Goal: Task Accomplishment & Management: Complete application form

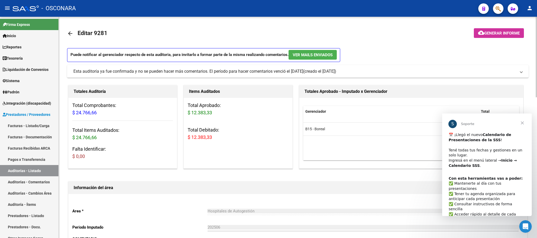
click at [301, 200] on div "Area * Hospitales de Autogestión Seleccionar area Periodo Imputado 202506 Ingre…" at bounding box center [297, 220] width 459 height 52
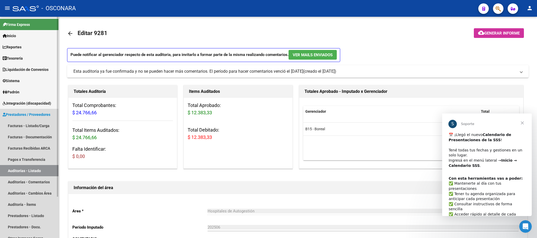
click at [10, 169] on link "Auditorías - Listado" at bounding box center [29, 170] width 58 height 11
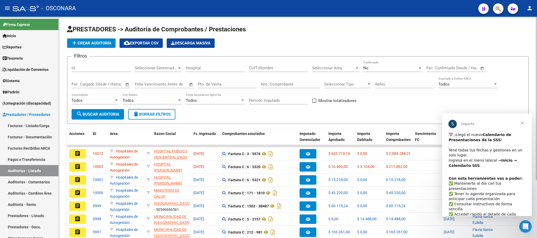
click at [101, 66] on input "Id" at bounding box center [101, 68] width 59 height 5
type input "9873"
click at [88, 117] on span "search Buscar Auditoria" at bounding box center [97, 114] width 43 height 5
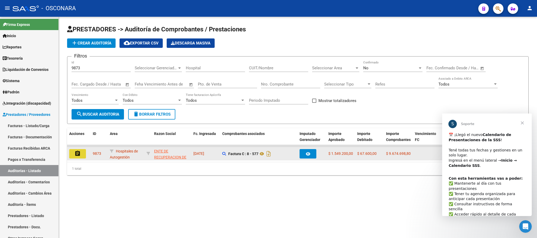
click at [76, 152] on mat-icon "assignment" at bounding box center [77, 154] width 6 height 6
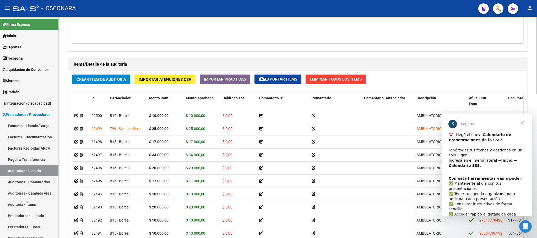
scroll to position [330, 0]
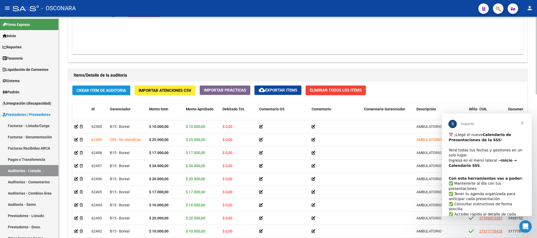
click at [126, 93] on span "Crear Item de Auditoria" at bounding box center [102, 90] width 50 height 5
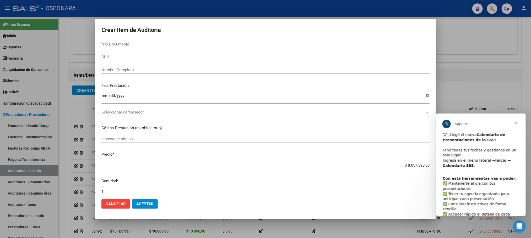
click at [340, 221] on div at bounding box center [265, 119] width 531 height 238
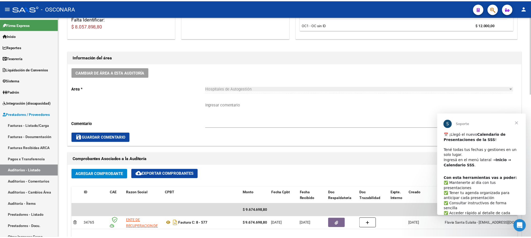
scroll to position [236, 0]
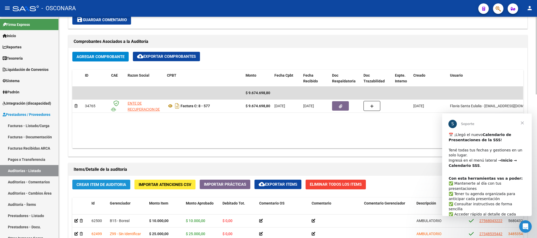
click at [101, 187] on span "Crear Item de Auditoria" at bounding box center [102, 185] width 50 height 5
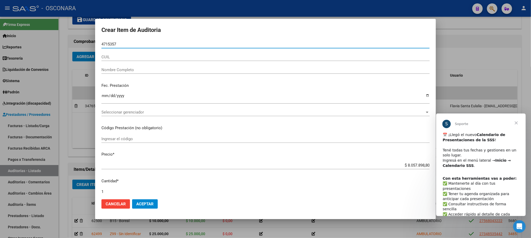
type input "47153577"
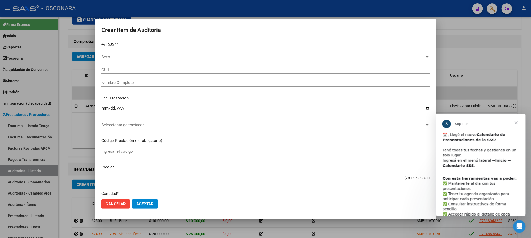
type input "20471535770"
type input "[PERSON_NAME] [PERSON_NAME]"
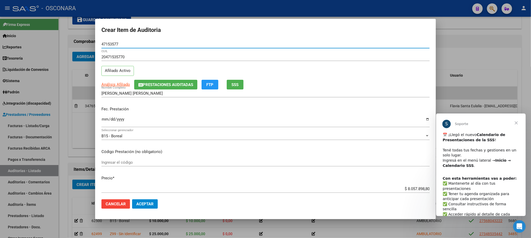
type input "47153577"
click at [103, 119] on input "Ingresar la fecha" at bounding box center [265, 121] width 328 height 8
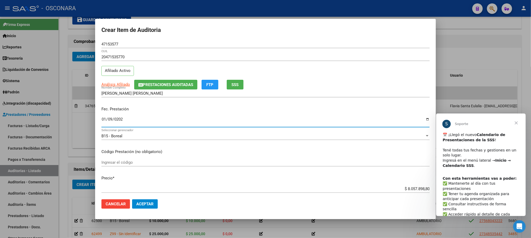
type input "[DATE]"
click at [120, 85] on span "Análisis Afiliado" at bounding box center [115, 84] width 29 height 5
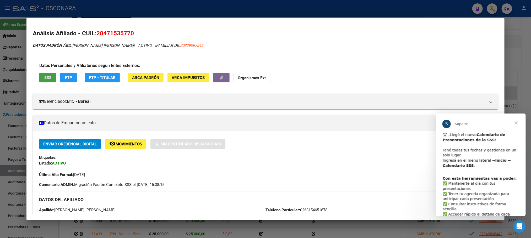
click at [47, 77] on span "SSS" at bounding box center [47, 77] width 7 height 5
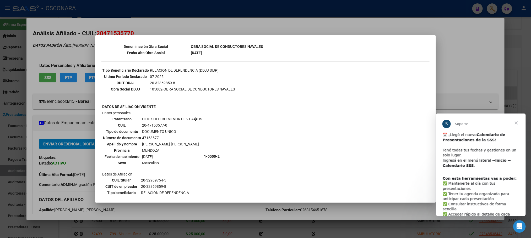
scroll to position [305, 0]
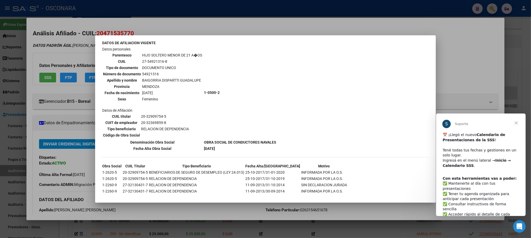
click at [153, 212] on div at bounding box center [265, 119] width 531 height 238
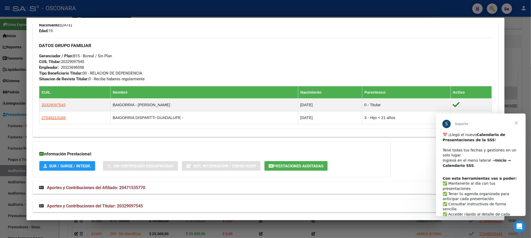
scroll to position [237, 0]
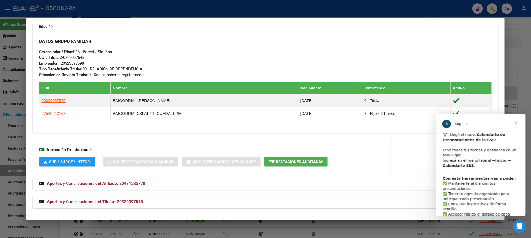
click at [141, 203] on mat-panel-title "Aportes y Contribuciones del Titular: 20329097545" at bounding box center [262, 202] width 446 height 6
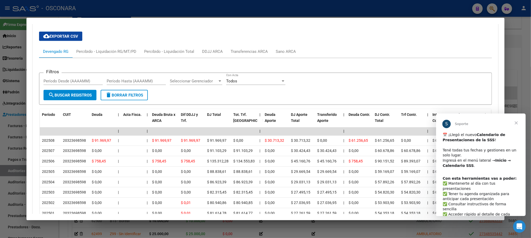
scroll to position [496, 0]
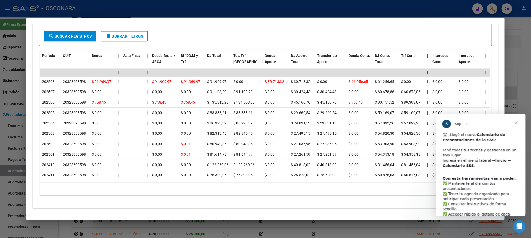
click at [530, 50] on div at bounding box center [265, 119] width 531 height 238
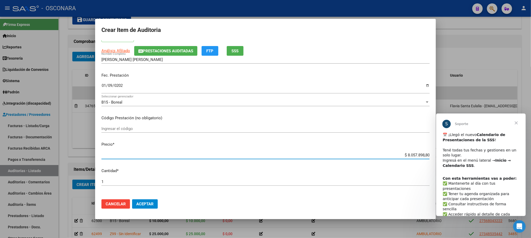
scroll to position [61, 0]
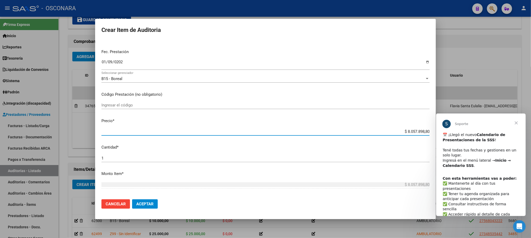
drag, startPoint x: 402, startPoint y: 189, endPoint x: 432, endPoint y: 190, distance: 30.1
click at [432, 190] on mat-dialog-content "47153577 Nro Documento 20471535770 CUIL Afiliado Activo Análisis Afiliado Prest…" at bounding box center [265, 117] width 341 height 155
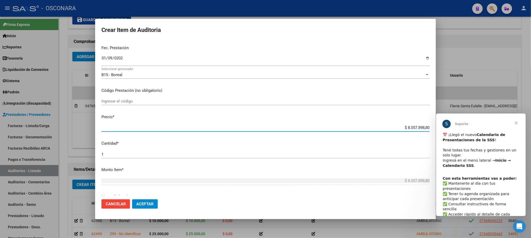
type input "$ 0,06"
type input "$ 0,66"
type input "$ 6,67"
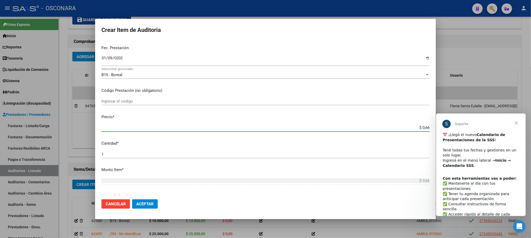
type input "$ 6,67"
type input "$ 66,77"
type input "$ 667,78"
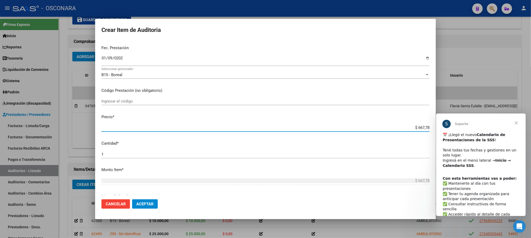
type input "$ 6.677,89"
type input "$ 66.778,98"
type input "$ 667.789,88"
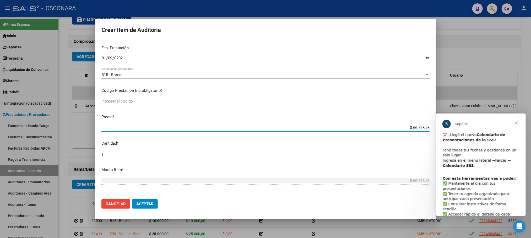
type input "$ 667.789,88"
type input "$ 6.677.898,80"
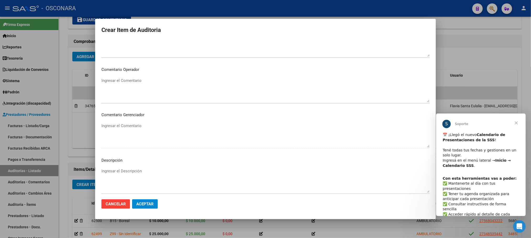
scroll to position [317, 0]
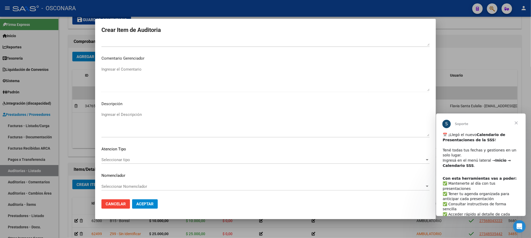
click at [126, 164] on div "Seleccionar tipo Seleccionar tipo" at bounding box center [265, 160] width 328 height 8
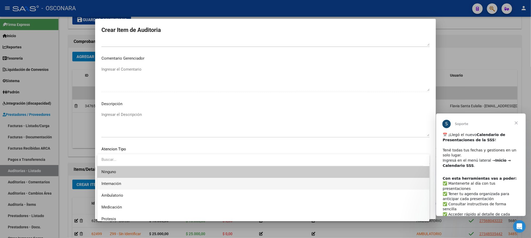
click at [127, 186] on span "Internación" at bounding box center [263, 184] width 324 height 12
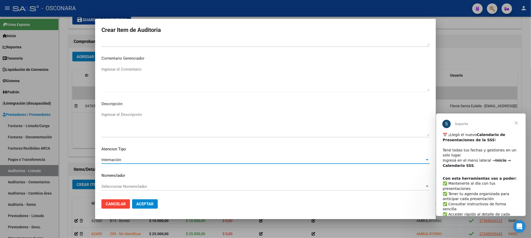
click at [123, 114] on textarea "Ingresar el Descripción" at bounding box center [265, 124] width 328 height 25
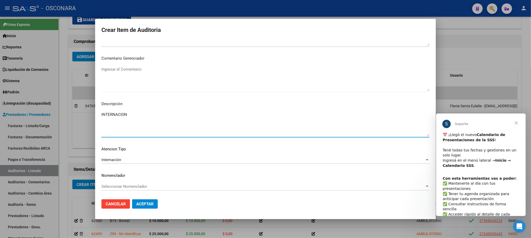
type textarea "INTERNACION"
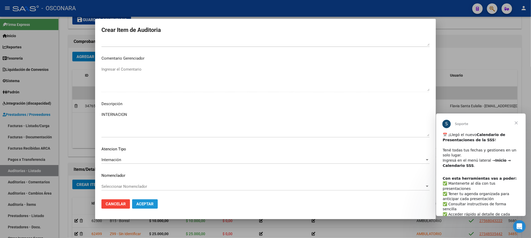
click at [150, 205] on span "Aceptar" at bounding box center [144, 204] width 17 height 5
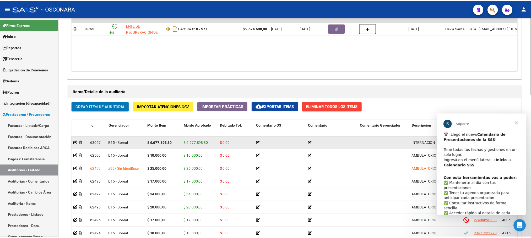
scroll to position [314, 0]
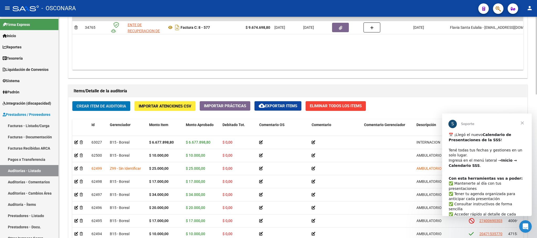
click at [112, 102] on button "Crear Item de Auditoria" at bounding box center [101, 106] width 58 height 10
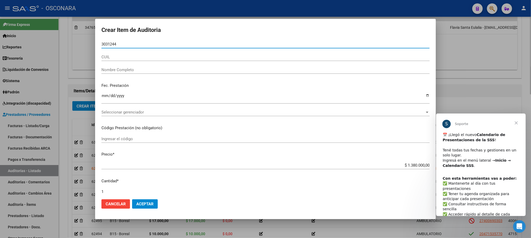
type input "30312446"
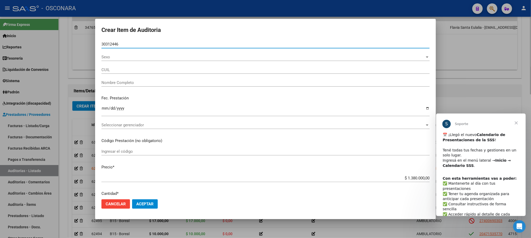
type input "24303124469"
type input "[PERSON_NAME]"
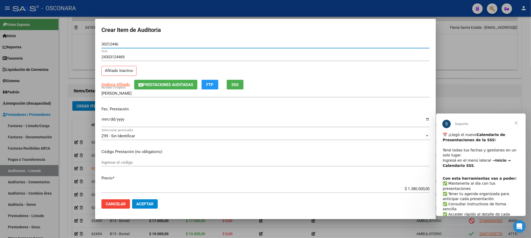
type input "30312446"
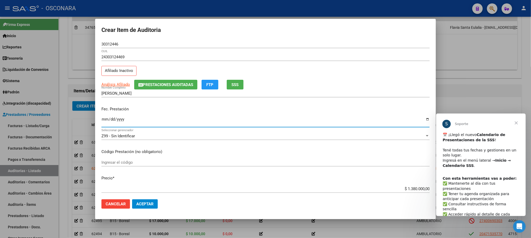
click at [101, 119] on input "Ingresar la fecha" at bounding box center [265, 121] width 328 height 8
type input "[DATE]"
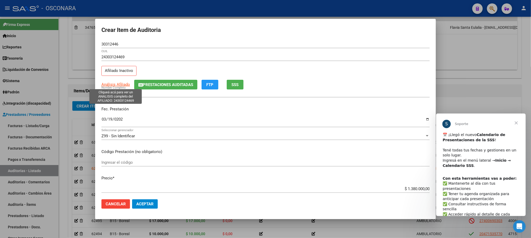
click at [121, 84] on span "Análisis Afiliado" at bounding box center [115, 84] width 29 height 5
type textarea "24303124469"
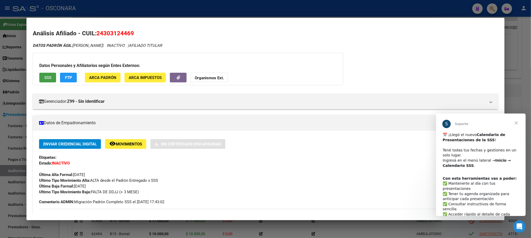
click at [51, 77] on button "SSS" at bounding box center [47, 78] width 17 height 10
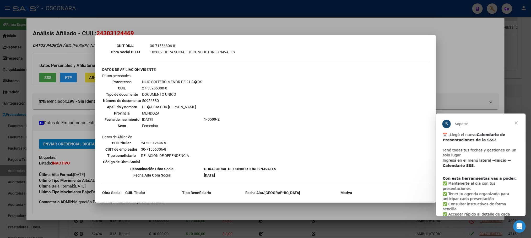
scroll to position [197, 0]
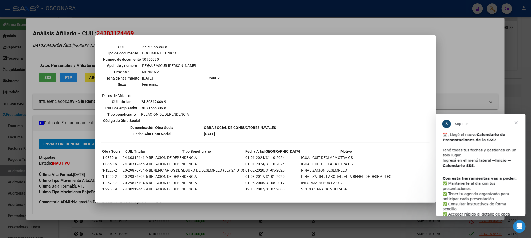
click at [204, 24] on div at bounding box center [265, 119] width 531 height 238
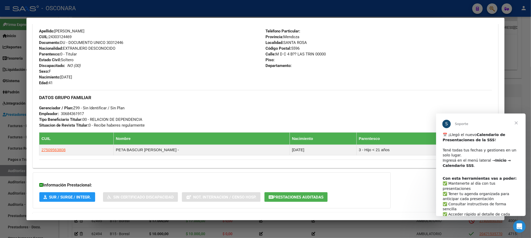
scroll to position [220, 0]
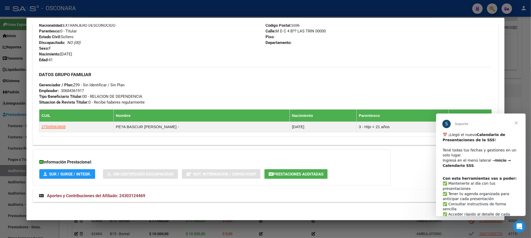
click at [136, 198] on span "Aportes y Contribuciones del Afiliado: 24303124469" at bounding box center [96, 196] width 98 height 5
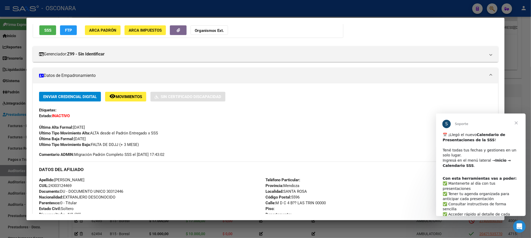
scroll to position [0, 0]
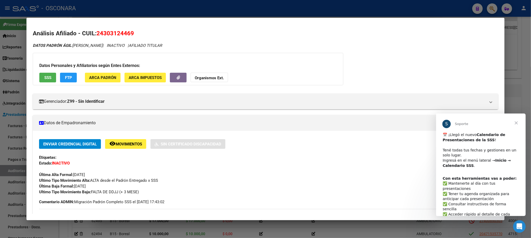
click at [48, 75] on span "SSS" at bounding box center [47, 77] width 7 height 5
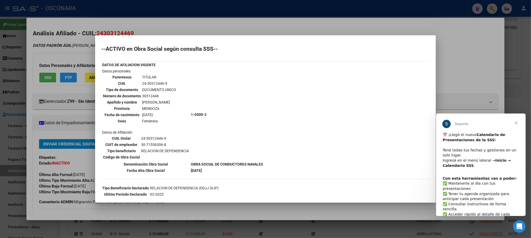
scroll to position [39, 0]
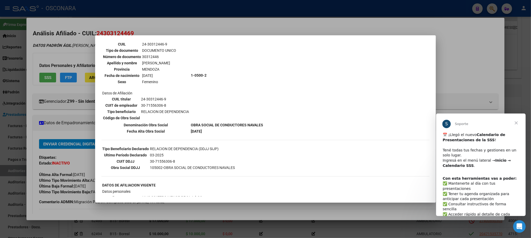
drag, startPoint x: 205, startPoint y: 206, endPoint x: 215, endPoint y: 167, distance: 40.6
click at [215, 167] on div "Crear Item de Auditoria 30312446 Nro Documento 24303124469 CUIL Afiliado Inacti…" at bounding box center [265, 119] width 531 height 238
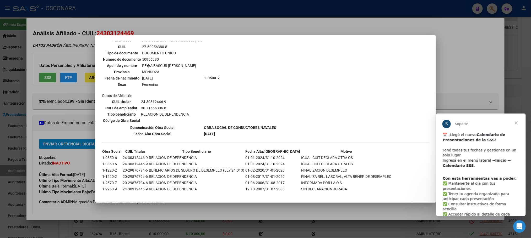
click at [203, 205] on div at bounding box center [265, 119] width 531 height 238
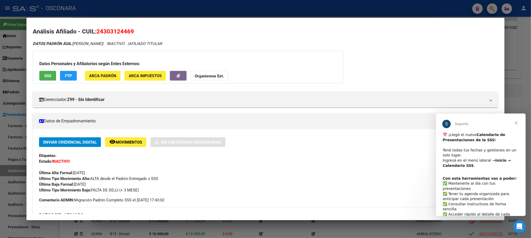
scroll to position [0, 0]
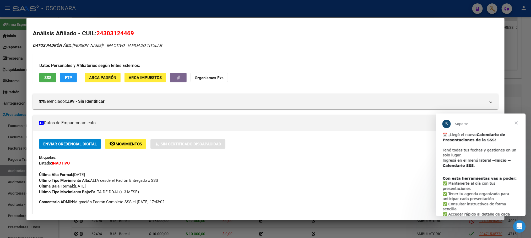
click at [526, 49] on div at bounding box center [265, 119] width 531 height 238
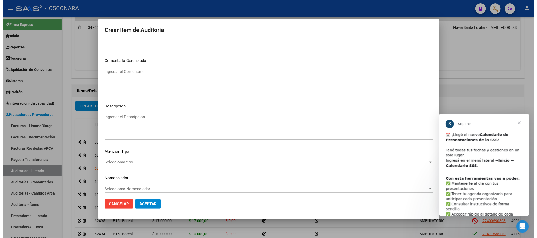
scroll to position [317, 0]
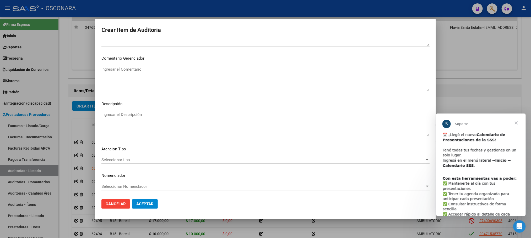
click at [109, 159] on span "Seleccionar tipo" at bounding box center [262, 160] width 323 height 5
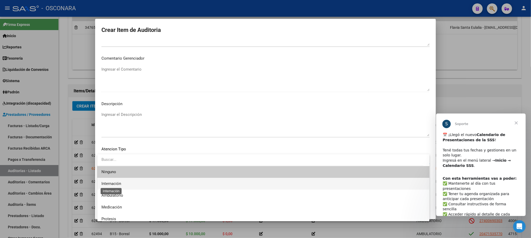
click at [113, 182] on span "Internación" at bounding box center [111, 184] width 20 height 5
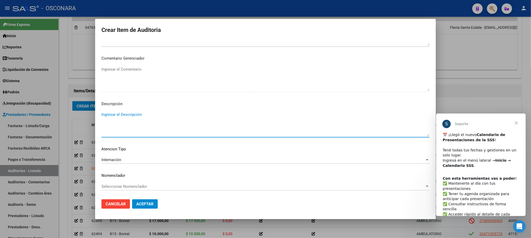
click at [133, 116] on textarea "Ingresar el Descripción" at bounding box center [265, 124] width 328 height 25
type textarea "INTERNACION"
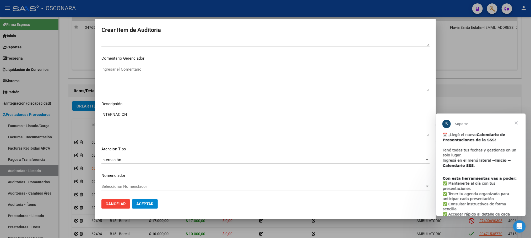
click at [143, 199] on mat-dialog-actions "Cancelar Aceptar" at bounding box center [265, 204] width 328 height 18
click at [143, 200] on button "Aceptar" at bounding box center [145, 204] width 26 height 9
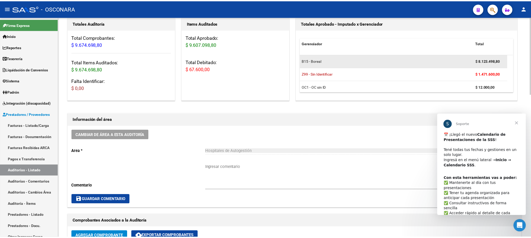
scroll to position [0, 0]
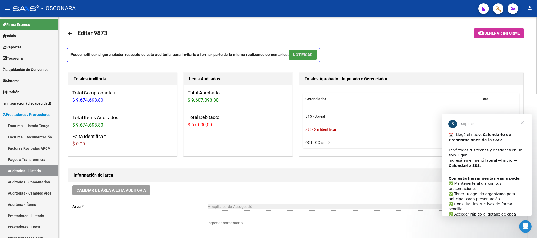
click at [314, 56] on button "NOTIFICAR" at bounding box center [302, 55] width 28 height 10
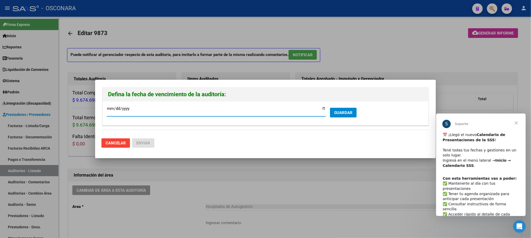
type input "[DATE]"
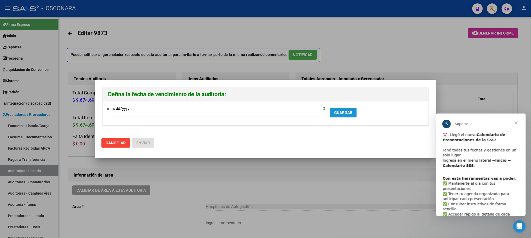
click at [353, 112] on button "GUARDAR" at bounding box center [343, 113] width 27 height 10
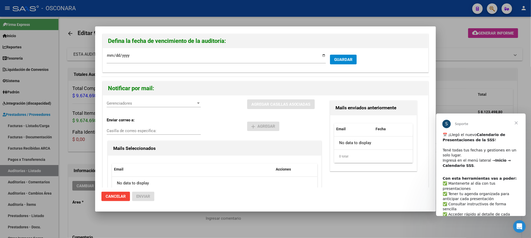
click at [188, 104] on span "Gerenciadores" at bounding box center [151, 103] width 89 height 5
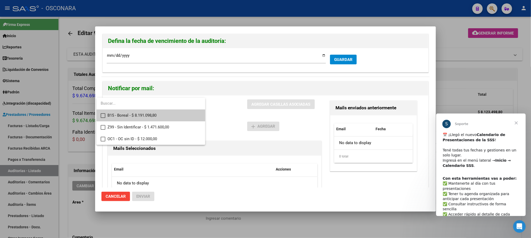
click at [101, 115] on mat-pseudo-checkbox at bounding box center [103, 115] width 5 height 5
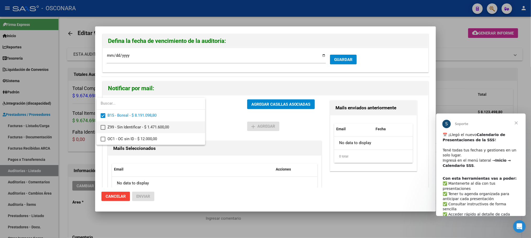
click at [105, 128] on mat-option "Z99 - Sin Identificar - $ 1.471.600,00" at bounding box center [150, 128] width 109 height 12
click at [103, 139] on mat-pseudo-checkbox at bounding box center [103, 139] width 5 height 5
click at [283, 102] on div at bounding box center [265, 119] width 531 height 238
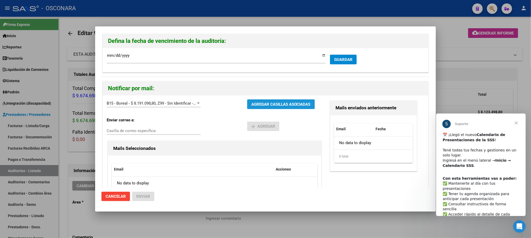
click at [282, 101] on button "AGREGAR CASILLAS ASOCIADAS" at bounding box center [281, 105] width 68 height 10
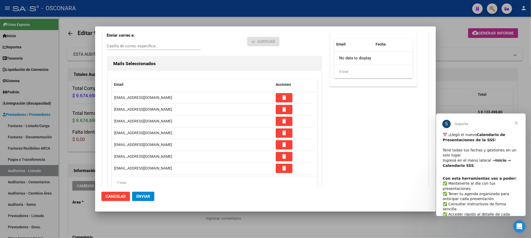
scroll to position [103, 0]
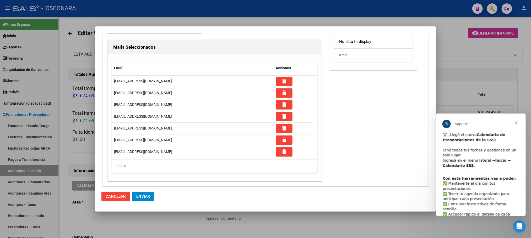
click at [143, 194] on span "Enviar" at bounding box center [143, 196] width 14 height 5
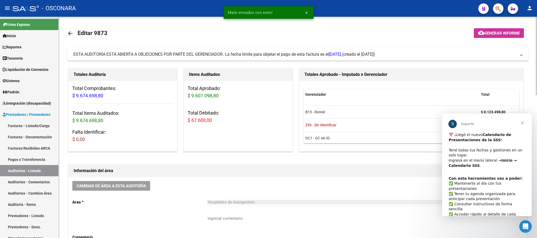
click at [501, 33] on span "Generar informe" at bounding box center [501, 33] width 35 height 5
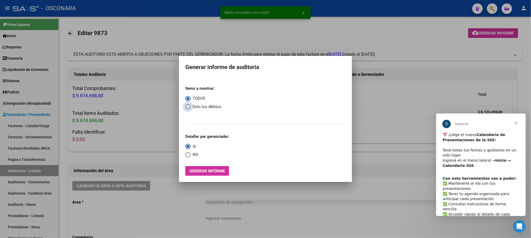
click at [190, 106] on span "Select an option" at bounding box center [187, 106] width 5 height 5
click at [190, 106] on input "Sólo los débitos" at bounding box center [187, 106] width 5 height 5
radio input "true"
click at [204, 171] on span "Generar informe" at bounding box center [206, 171] width 35 height 5
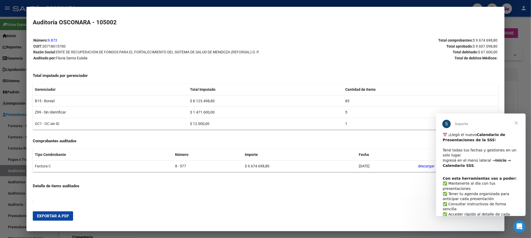
click at [64, 214] on span "Exportar a PDF" at bounding box center [53, 216] width 32 height 5
click at [530, 71] on div at bounding box center [265, 119] width 531 height 238
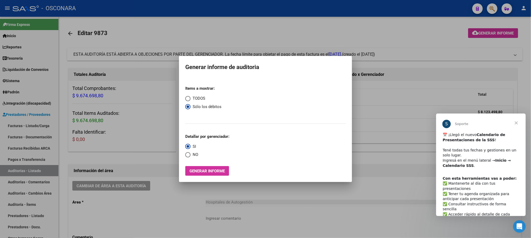
click at [341, 230] on div at bounding box center [265, 119] width 531 height 238
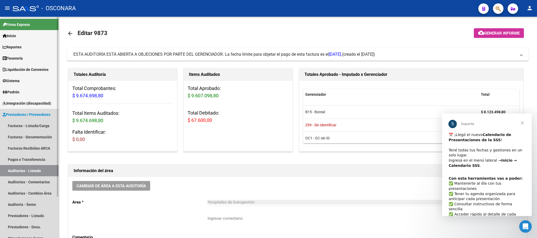
click at [25, 170] on link "Auditorías - Listado" at bounding box center [29, 170] width 58 height 11
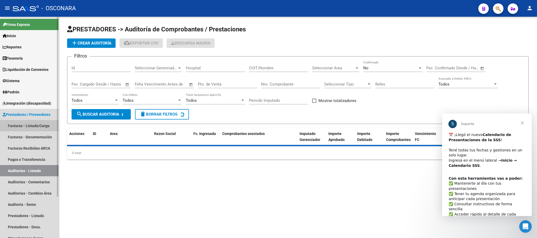
click at [31, 127] on link "Facturas - Listado/Carga" at bounding box center [29, 125] width 58 height 11
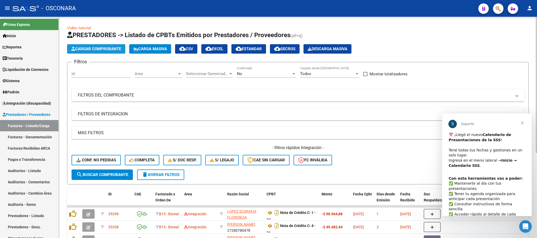
click at [96, 52] on button "Cargar Comprobante" at bounding box center [96, 48] width 58 height 9
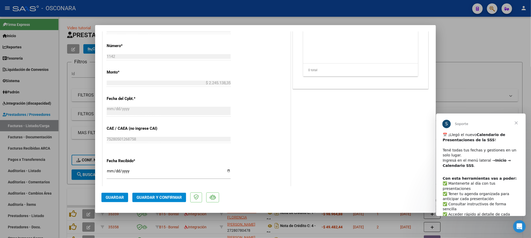
scroll to position [197, 0]
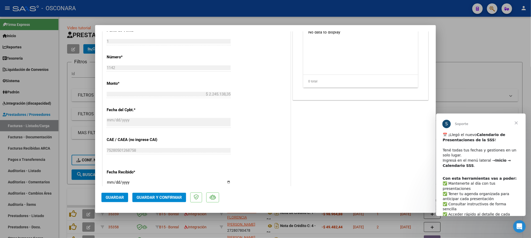
click at [163, 198] on span "Guardar y Confirmar" at bounding box center [159, 197] width 45 height 5
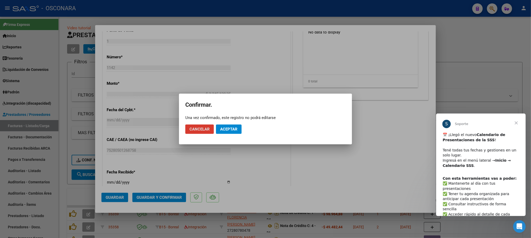
click at [226, 128] on span "Aceptar" at bounding box center [228, 129] width 17 height 5
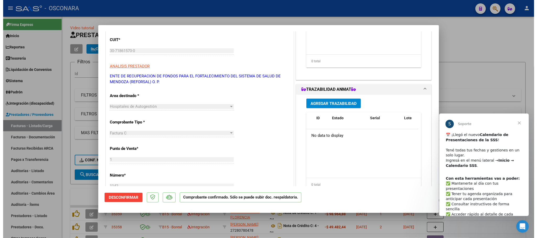
scroll to position [0, 0]
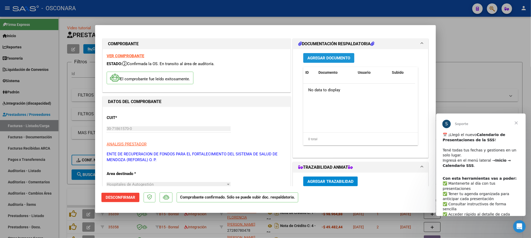
click at [329, 56] on span "Agregar Documento" at bounding box center [328, 58] width 43 height 5
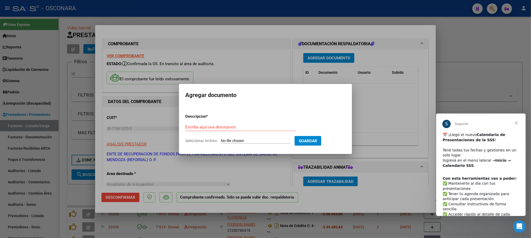
type input "C:\fakepath\DetalleDeRemito_Nro.26057_11-09-2025.pdf"
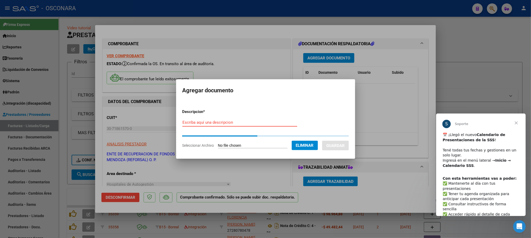
click at [219, 123] on input "Escriba aquí una descripcion" at bounding box center [239, 122] width 115 height 5
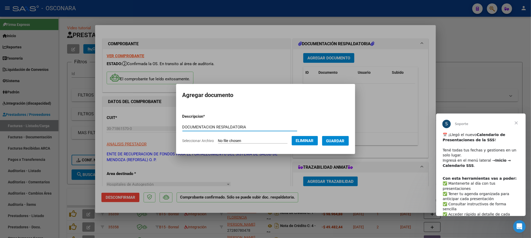
type input "DOCUMENTACION RESPALDATORIA"
click at [344, 140] on span "Guardar" at bounding box center [335, 141] width 18 height 5
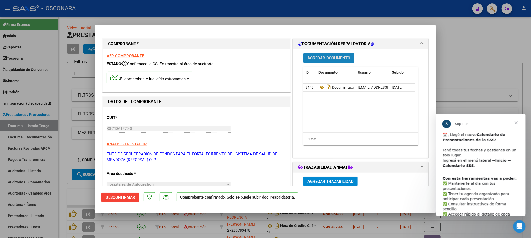
click at [337, 56] on span "Agregar Documento" at bounding box center [328, 58] width 43 height 5
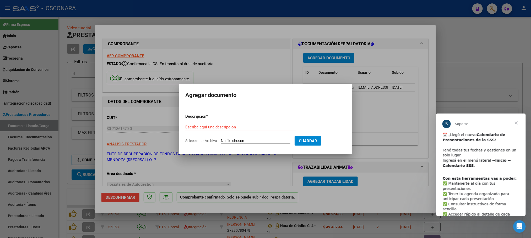
type input "C:\fakepath\Reporte_listado_encuentro_289007 (1).zip"
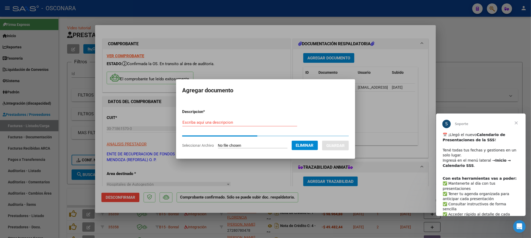
click at [228, 124] on input "Escriba aquí una descripcion" at bounding box center [239, 122] width 115 height 5
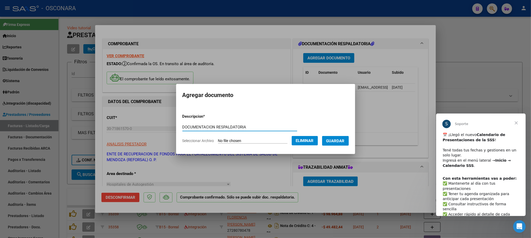
type input "DOCUMENTACION RESPALDATORIA"
click at [345, 142] on span "Guardar" at bounding box center [335, 141] width 18 height 5
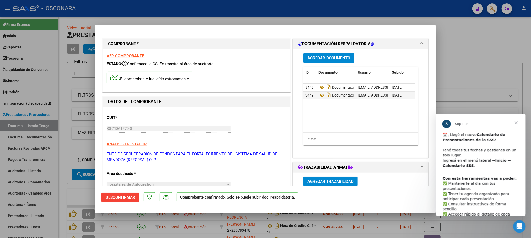
click at [497, 40] on div at bounding box center [265, 119] width 531 height 238
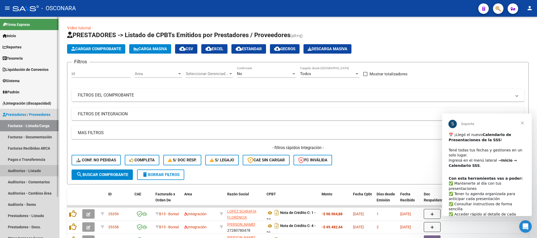
click at [23, 171] on link "Auditorías - Listado" at bounding box center [29, 170] width 58 height 11
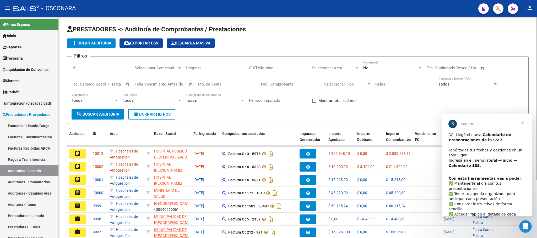
click at [94, 42] on span "add Crear Auditoría" at bounding box center [91, 43] width 40 height 5
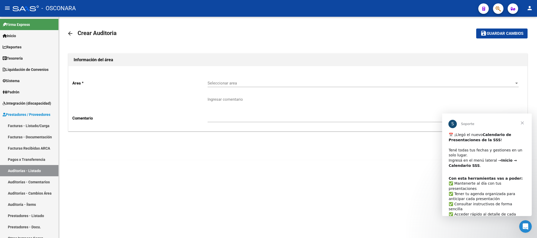
click at [501, 81] on span "Seleccionar area" at bounding box center [361, 83] width 306 height 5
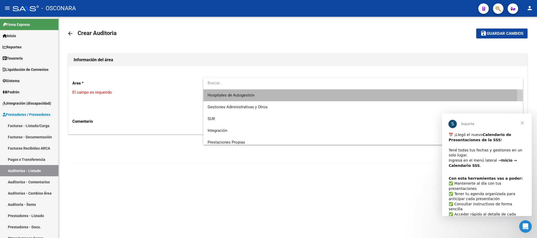
click at [255, 99] on span "Hospitales de Autogestión" at bounding box center [363, 96] width 311 height 12
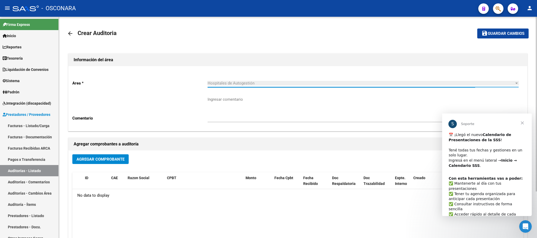
click at [121, 162] on button "Agregar Comprobante" at bounding box center [100, 160] width 56 height 10
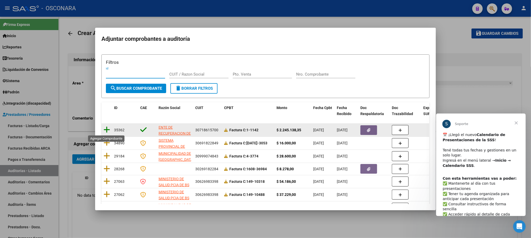
click at [106, 130] on icon at bounding box center [107, 129] width 7 height 7
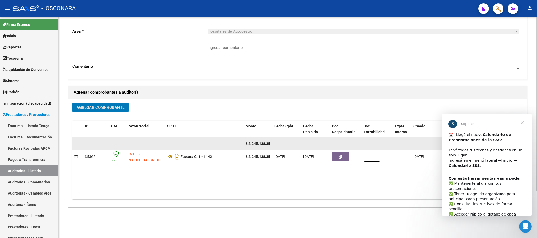
scroll to position [59, 0]
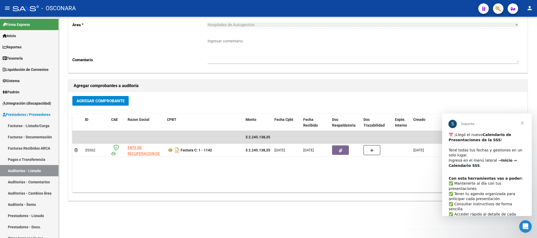
click at [524, 124] on span "Cerrar" at bounding box center [522, 123] width 19 height 19
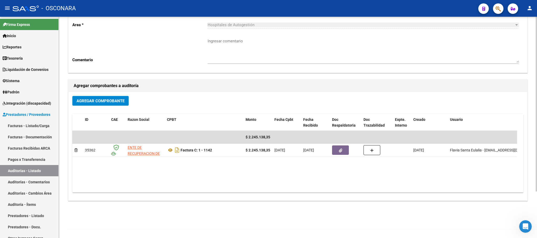
scroll to position [0, 0]
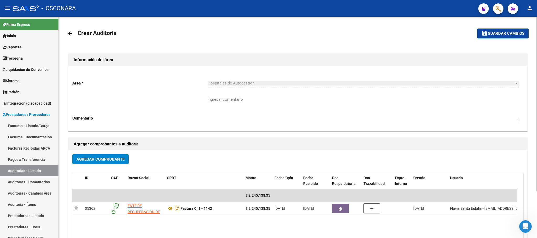
click at [524, 31] on span "Guardar cambios" at bounding box center [506, 33] width 37 height 5
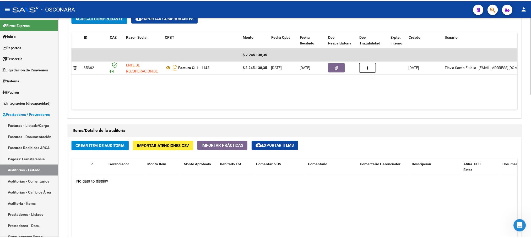
scroll to position [275, 0]
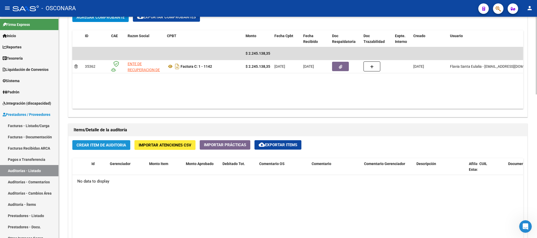
click at [111, 148] on span "Crear Item de Auditoria" at bounding box center [102, 145] width 50 height 5
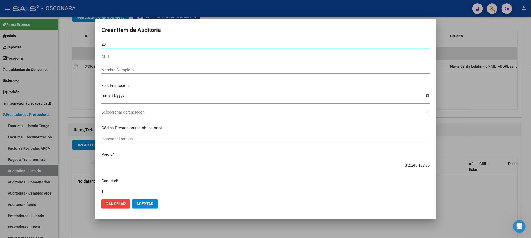
type input "2"
type input "26105374"
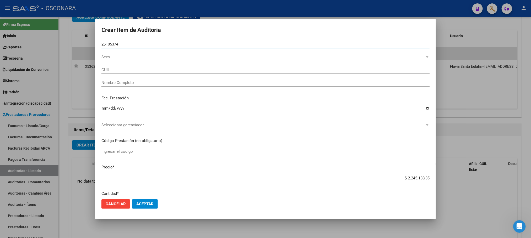
type input "20261053749"
type input "[PERSON_NAME]"
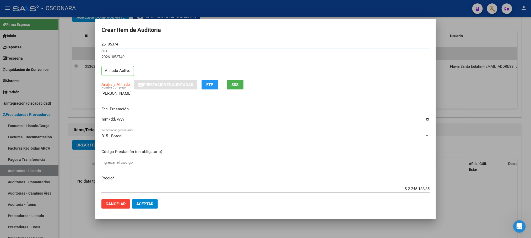
type input "26105374"
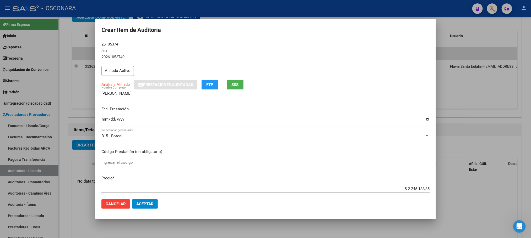
click at [105, 121] on input "Ingresar la fecha" at bounding box center [265, 121] width 328 height 8
type input "[DATE]"
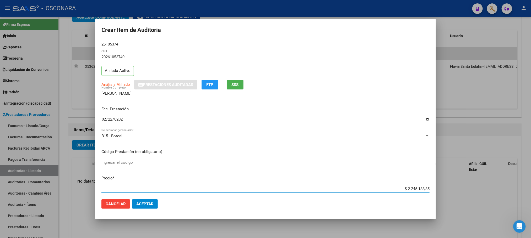
drag, startPoint x: 399, startPoint y: 187, endPoint x: 425, endPoint y: 184, distance: 26.9
click at [425, 184] on mat-dialog-content "26105374 Nro Documento 20261053749 CUIL Afiliado Activo Análisis Afiliado Prest…" at bounding box center [265, 117] width 341 height 155
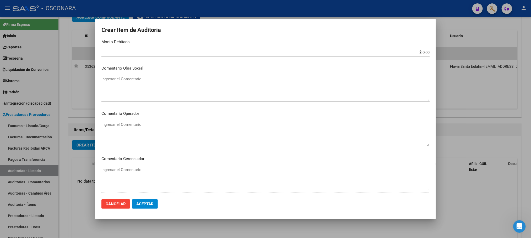
scroll to position [314, 0]
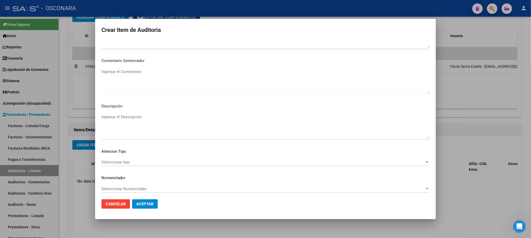
click at [111, 161] on span "Seleccionar tipo" at bounding box center [262, 162] width 323 height 5
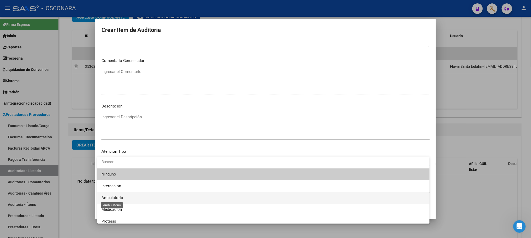
click at [115, 196] on span "Ambulatorio" at bounding box center [112, 198] width 22 height 5
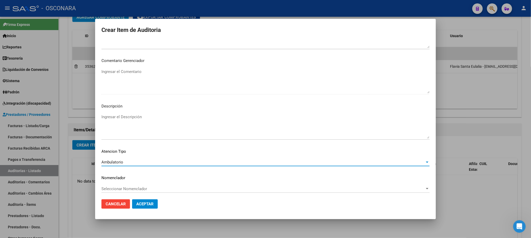
click at [130, 117] on textarea "Ingresar el Descripción" at bounding box center [265, 126] width 328 height 25
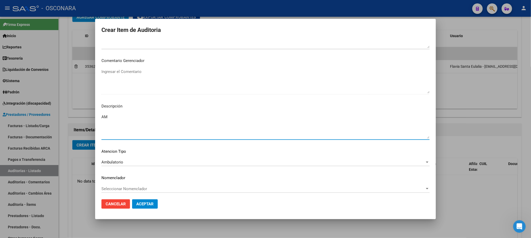
type textarea "A"
type textarea "INTERNACION"
click at [120, 162] on span "Ambulatorio" at bounding box center [112, 162] width 22 height 5
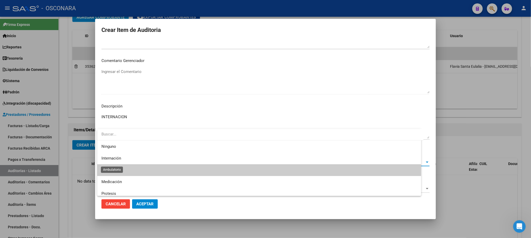
scroll to position [8, 0]
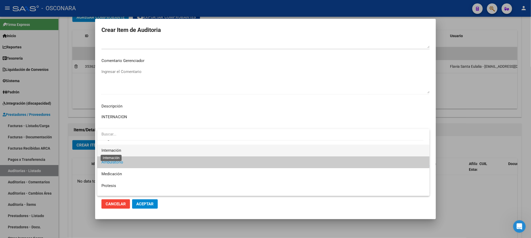
click at [118, 152] on span "Internación" at bounding box center [111, 150] width 20 height 5
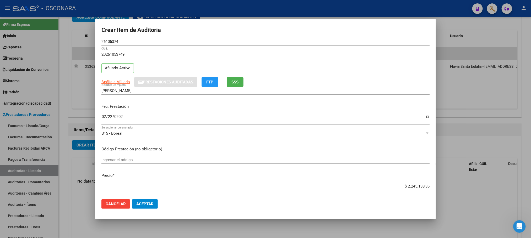
scroll to position [0, 0]
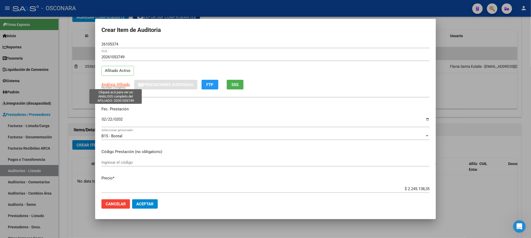
click at [113, 84] on span "Análisis Afiliado" at bounding box center [115, 84] width 29 height 5
type textarea "20261053749"
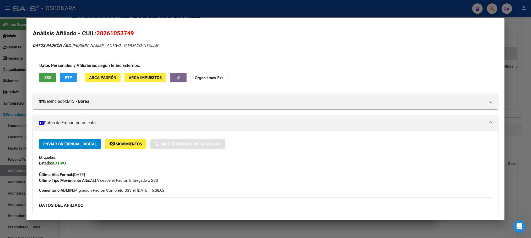
click at [44, 78] on span "SSS" at bounding box center [47, 77] width 7 height 5
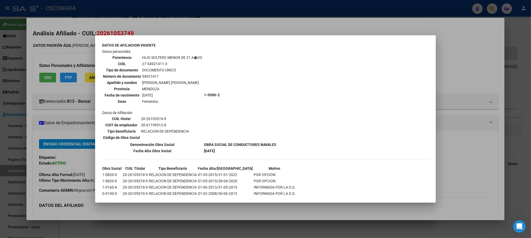
scroll to position [550, 0]
click at [238, 216] on div at bounding box center [265, 119] width 531 height 238
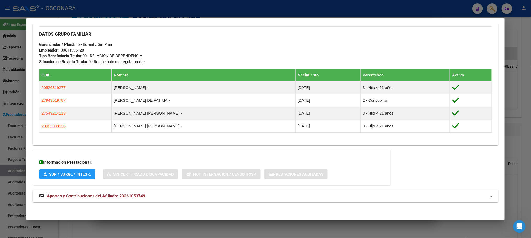
scroll to position [250, 0]
click at [145, 197] on mat-panel-title "Aportes y Contribuciones del Afiliado: 20261053749" at bounding box center [262, 196] width 446 height 6
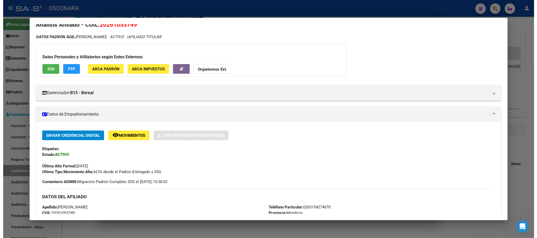
scroll to position [0, 0]
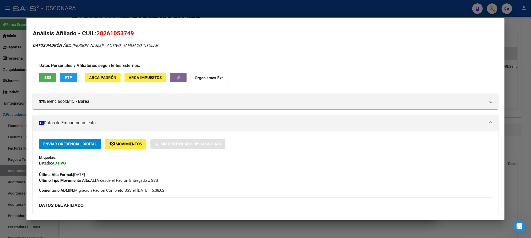
click at [384, 231] on div at bounding box center [265, 119] width 531 height 238
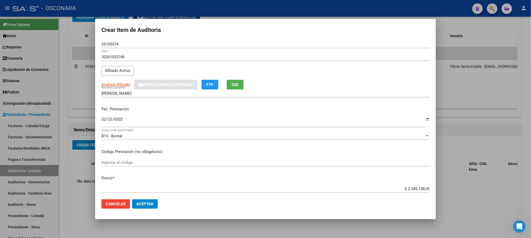
click at [166, 222] on div at bounding box center [265, 119] width 531 height 238
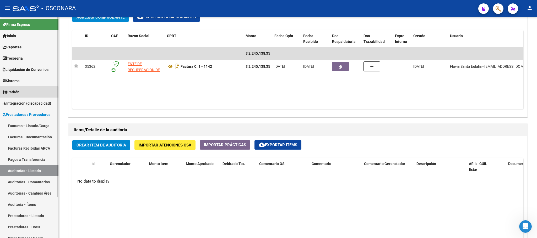
click at [25, 94] on link "Padrón" at bounding box center [29, 91] width 58 height 11
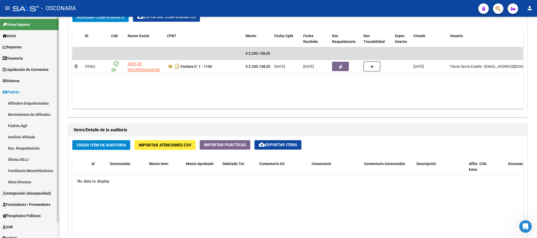
click at [25, 135] on link "Análisis Afiliado" at bounding box center [29, 137] width 58 height 11
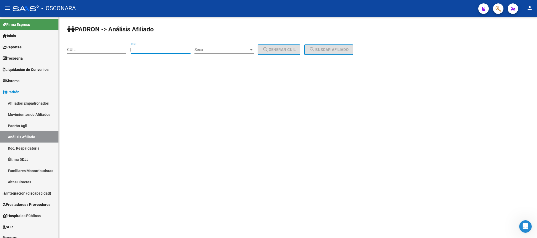
click at [161, 49] on input "DNI" at bounding box center [160, 49] width 59 height 5
type input "21656726"
click at [232, 55] on div "Sexo Sexo" at bounding box center [223, 50] width 59 height 16
click at [232, 52] on span "Sexo" at bounding box center [221, 49] width 55 height 5
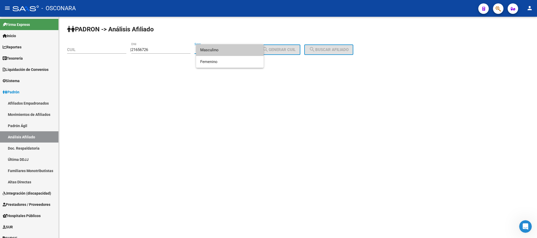
click at [221, 53] on span "Masculino" at bounding box center [229, 50] width 59 height 12
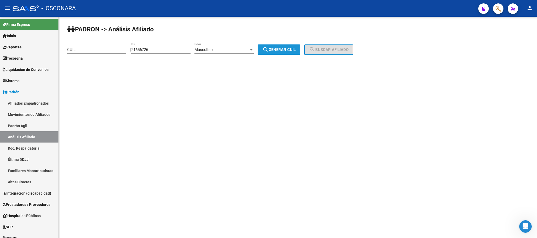
click at [269, 52] on mat-icon "search" at bounding box center [265, 49] width 6 height 6
type input "23-21656726-9"
click at [333, 49] on span "search Buscar afiliado" at bounding box center [329, 49] width 40 height 5
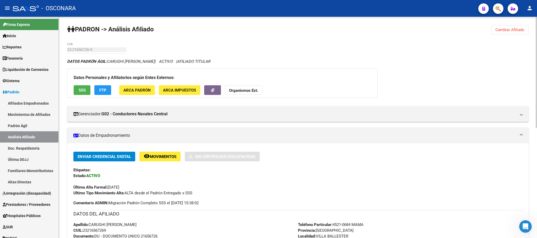
drag, startPoint x: 112, startPoint y: 66, endPoint x: 134, endPoint y: 67, distance: 21.5
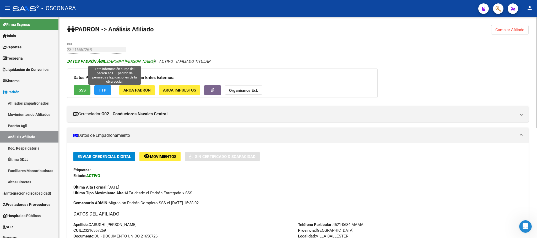
click at [134, 62] on span "DATOS PADRÓN ÁGIL: [PERSON_NAME]" at bounding box center [111, 61] width 88 height 5
